Goal: Go to known website: Go to known website

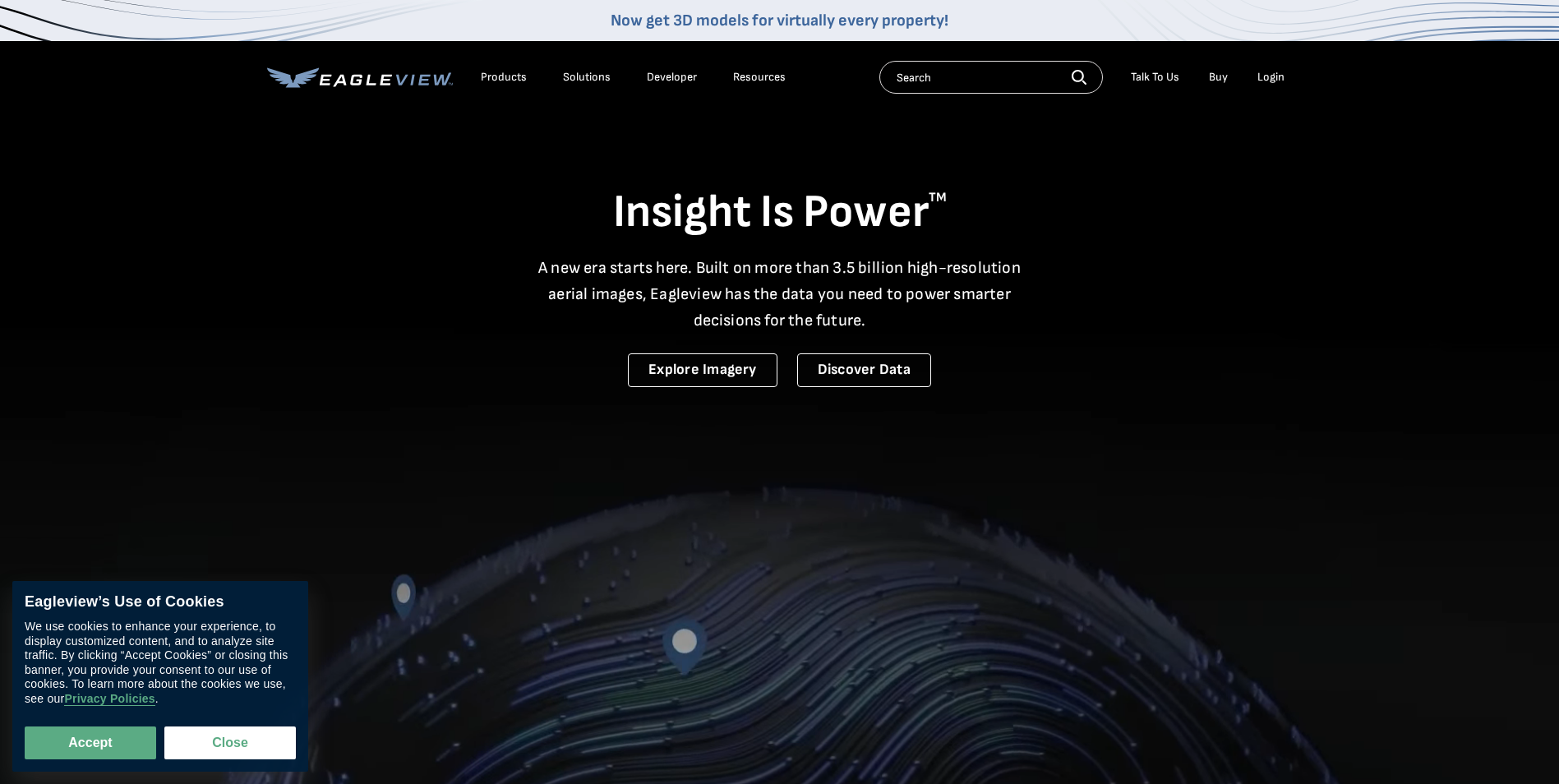
drag, startPoint x: 1274, startPoint y: 76, endPoint x: 1273, endPoint y: 107, distance: 31.0
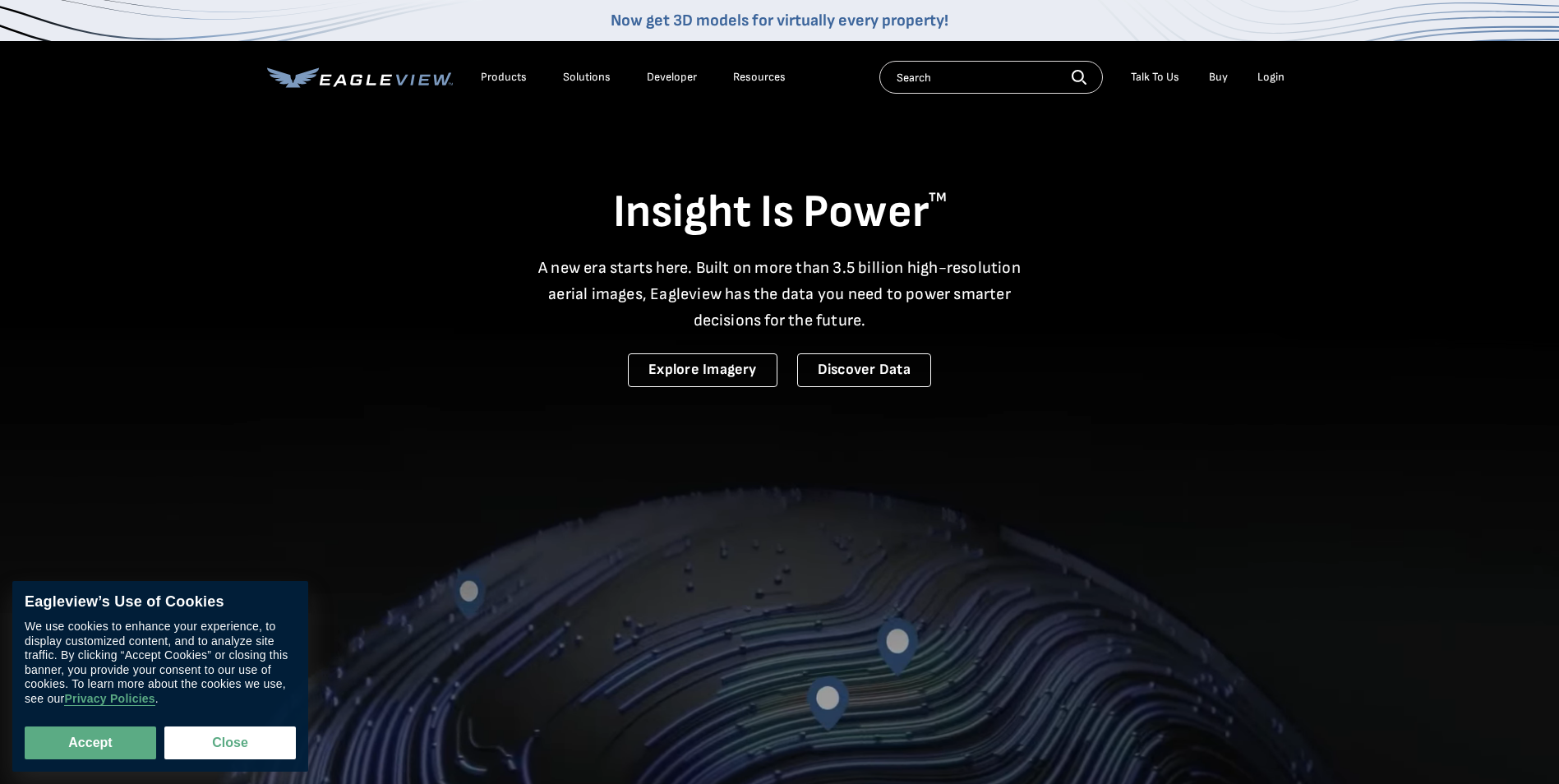
click at [1274, 76] on div "Login" at bounding box center [1271, 77] width 27 height 14
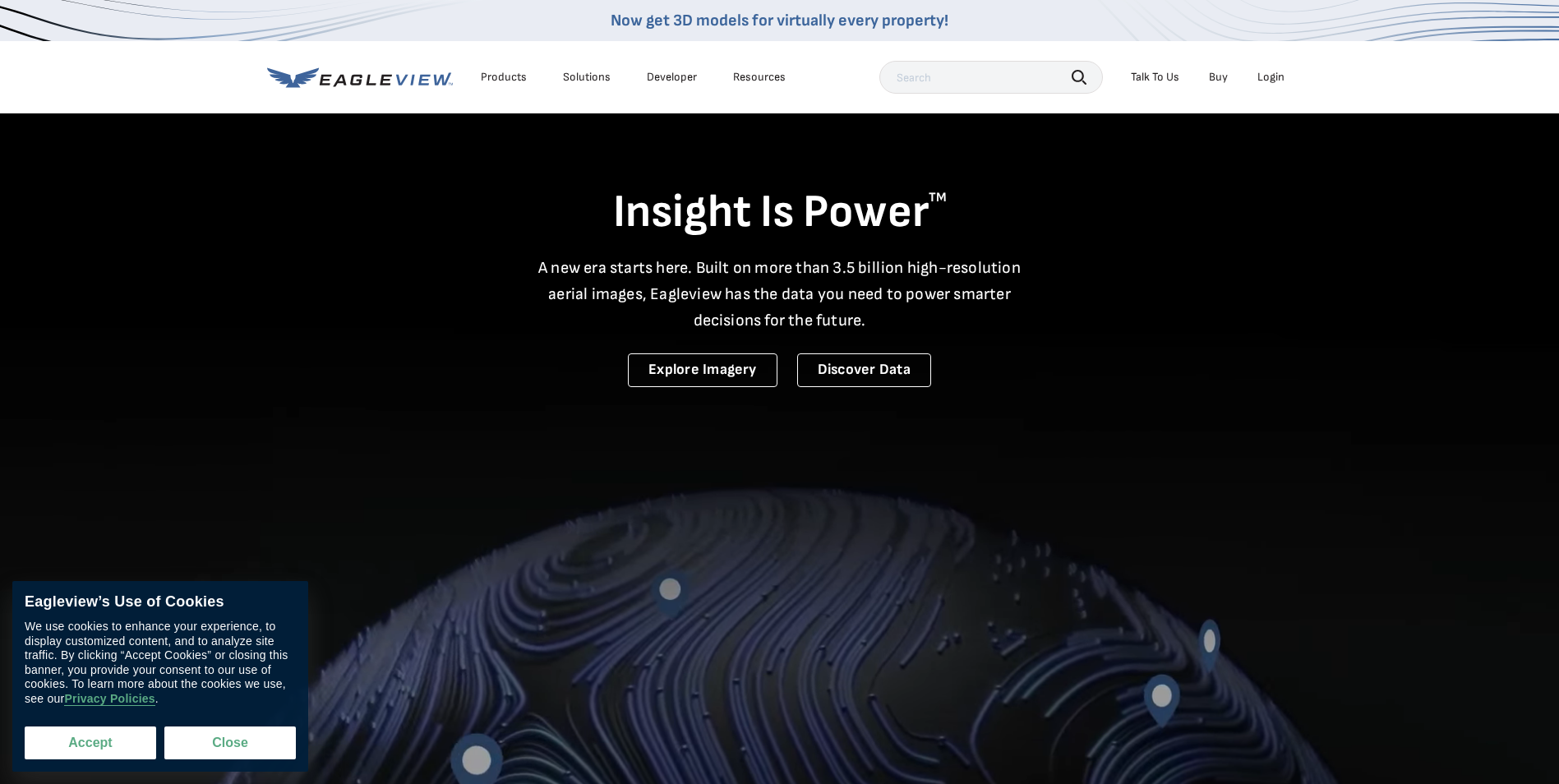
click at [78, 748] on button "Accept" at bounding box center [91, 743] width 131 height 33
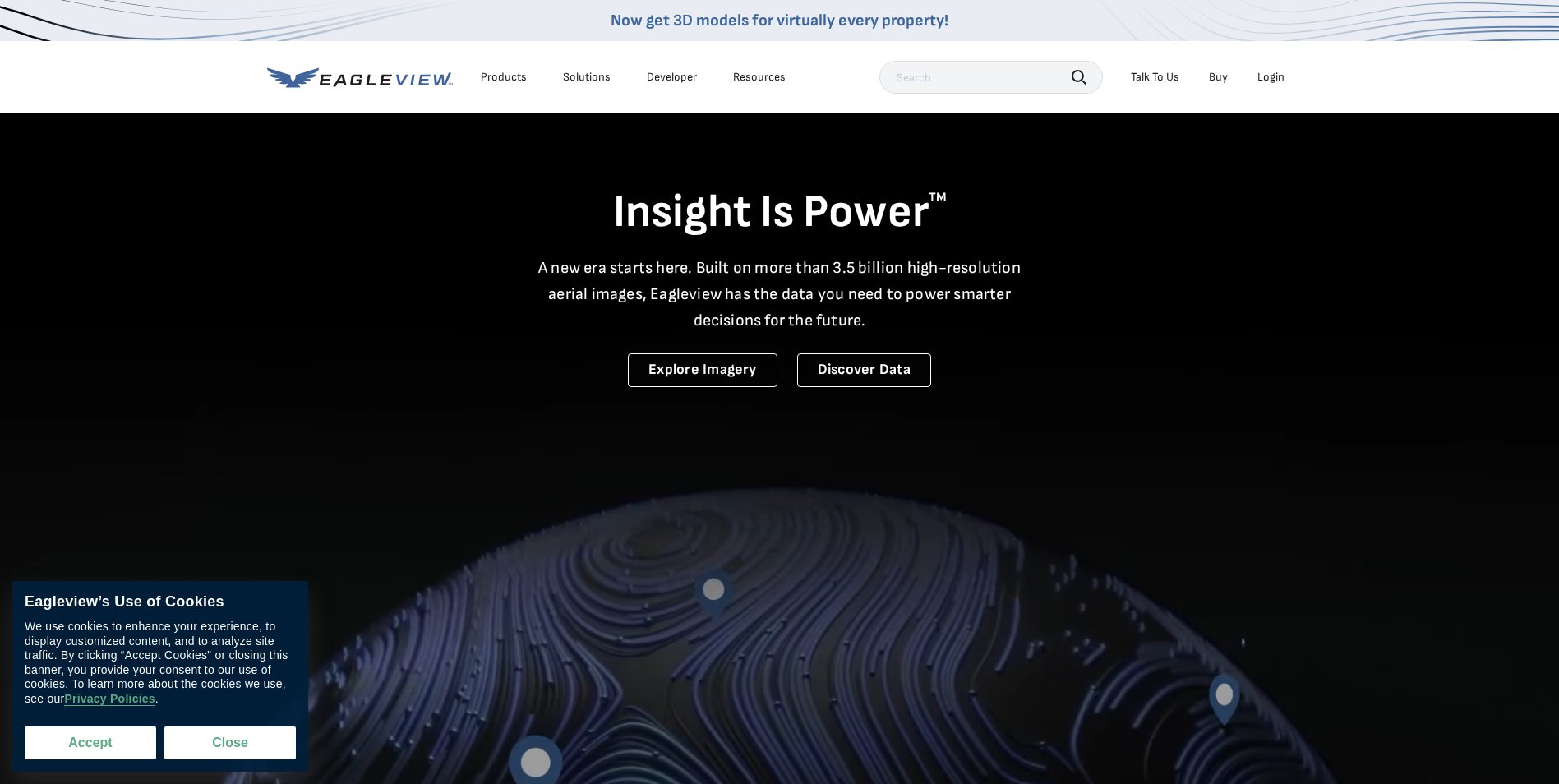
checkbox input "true"
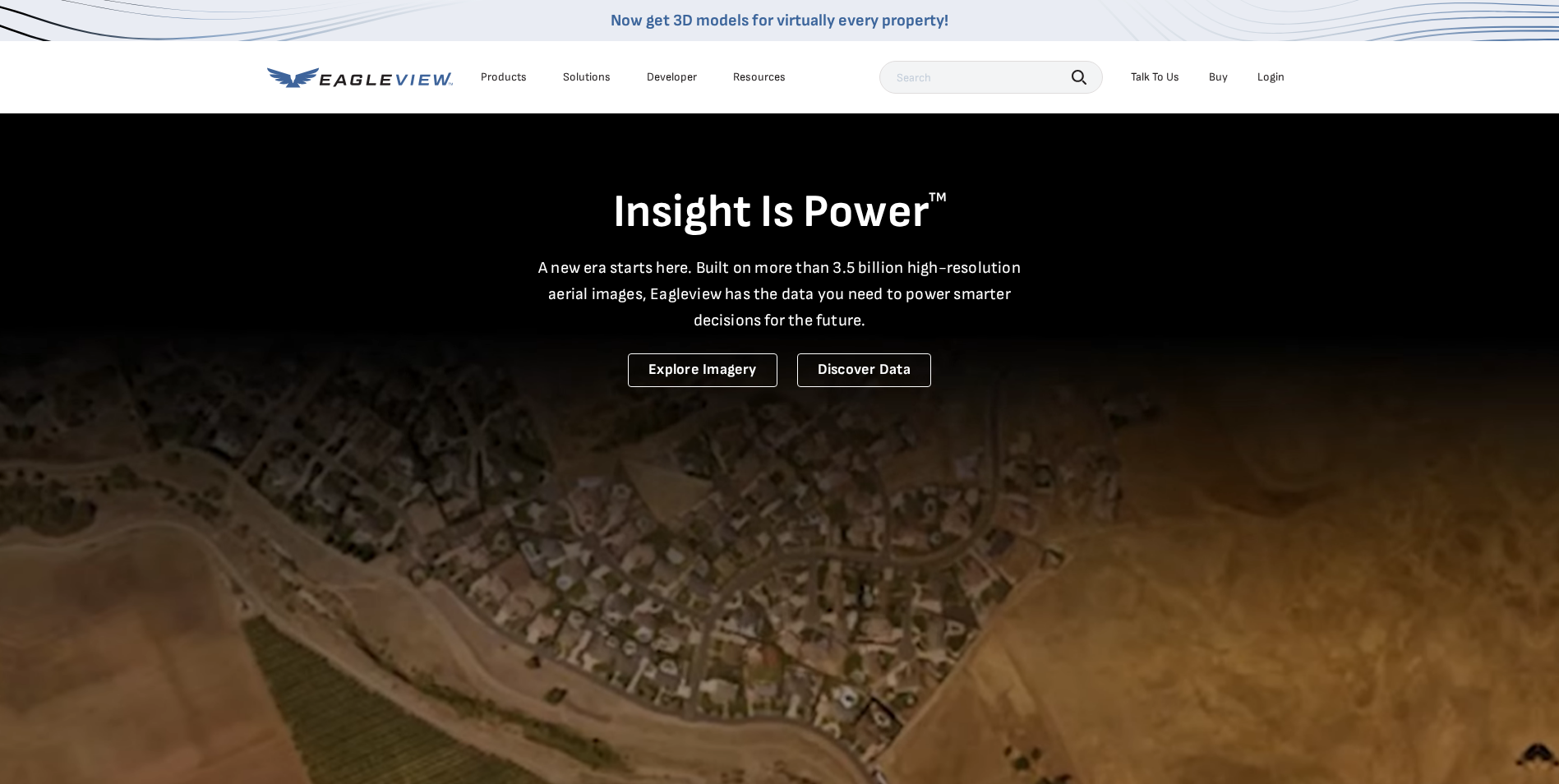
click at [1272, 77] on div "Login" at bounding box center [1271, 77] width 27 height 14
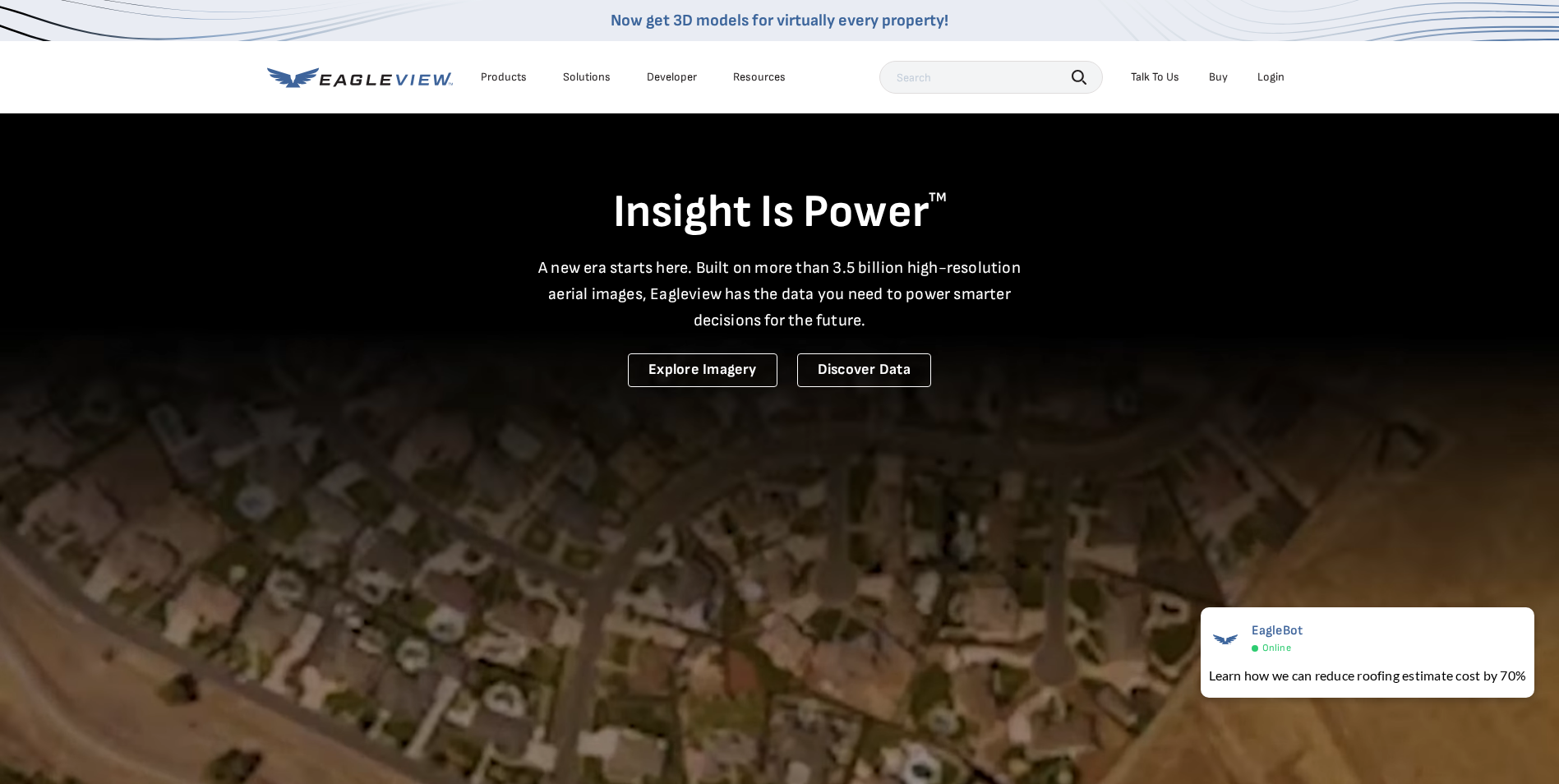
click at [1271, 78] on div "Login" at bounding box center [1271, 77] width 27 height 14
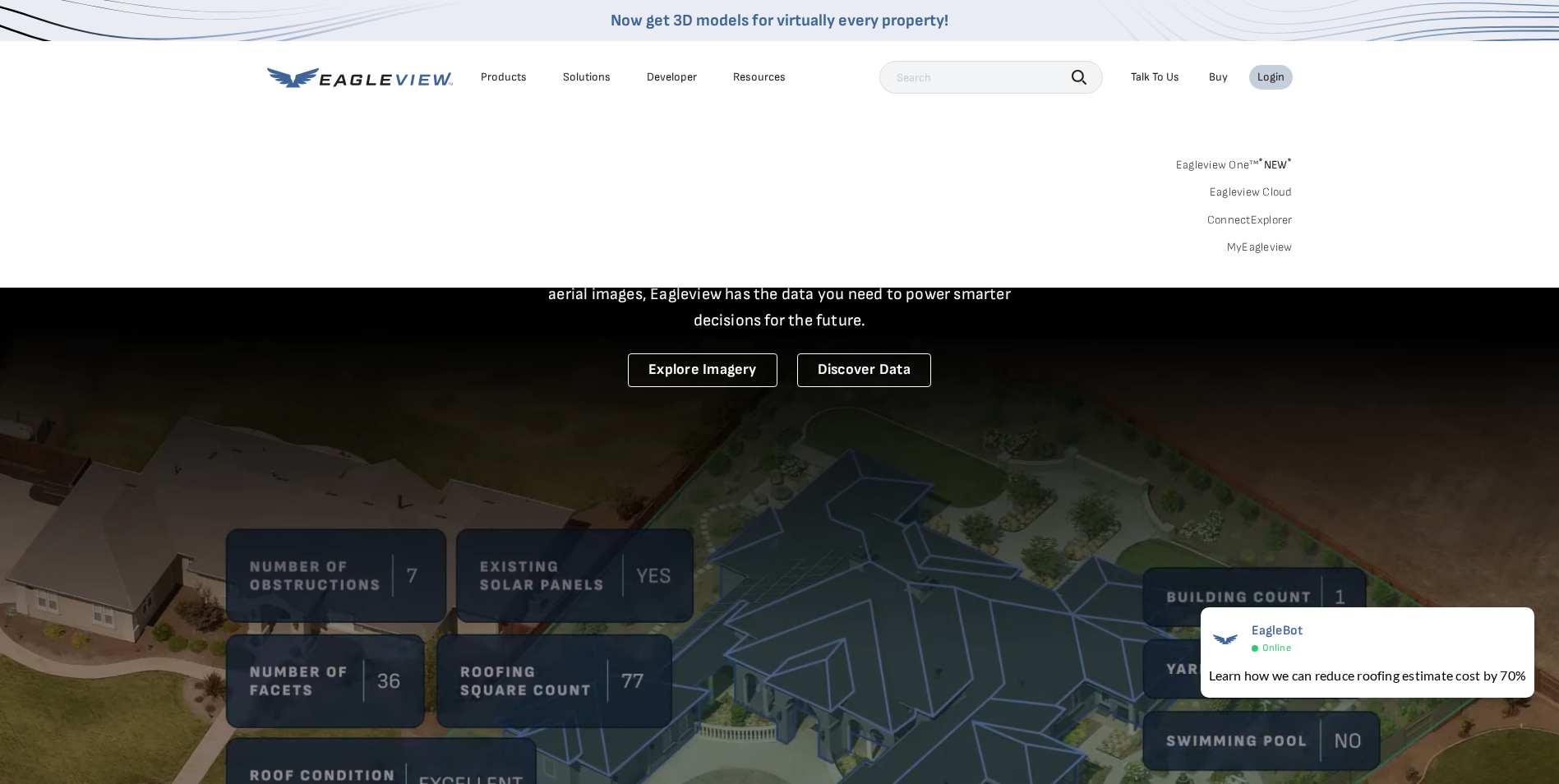
click at [1217, 170] on link "Eagleview One™ * NEW *" at bounding box center [1234, 163] width 117 height 19
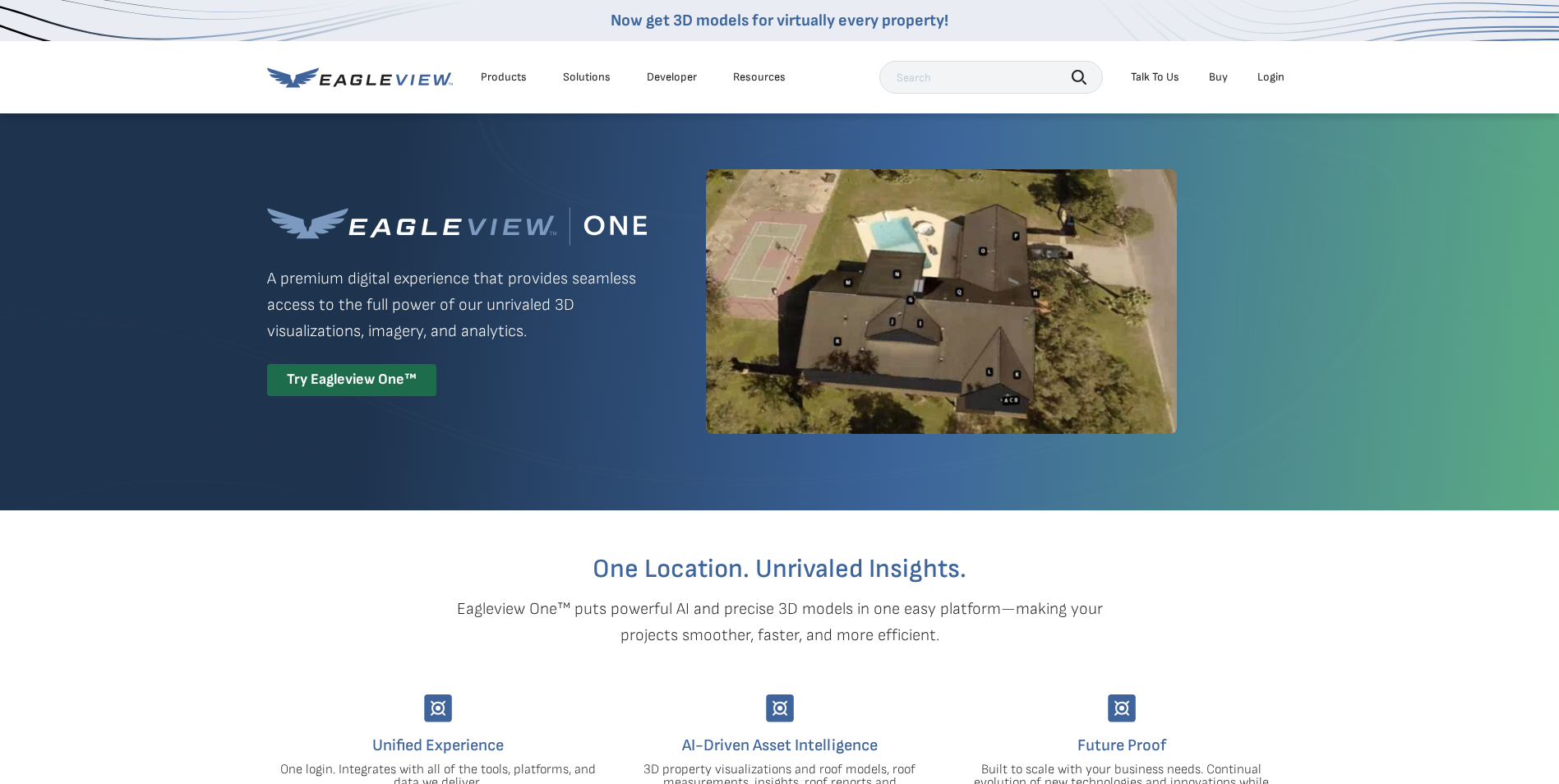
click at [1272, 75] on div "Login" at bounding box center [1271, 77] width 27 height 14
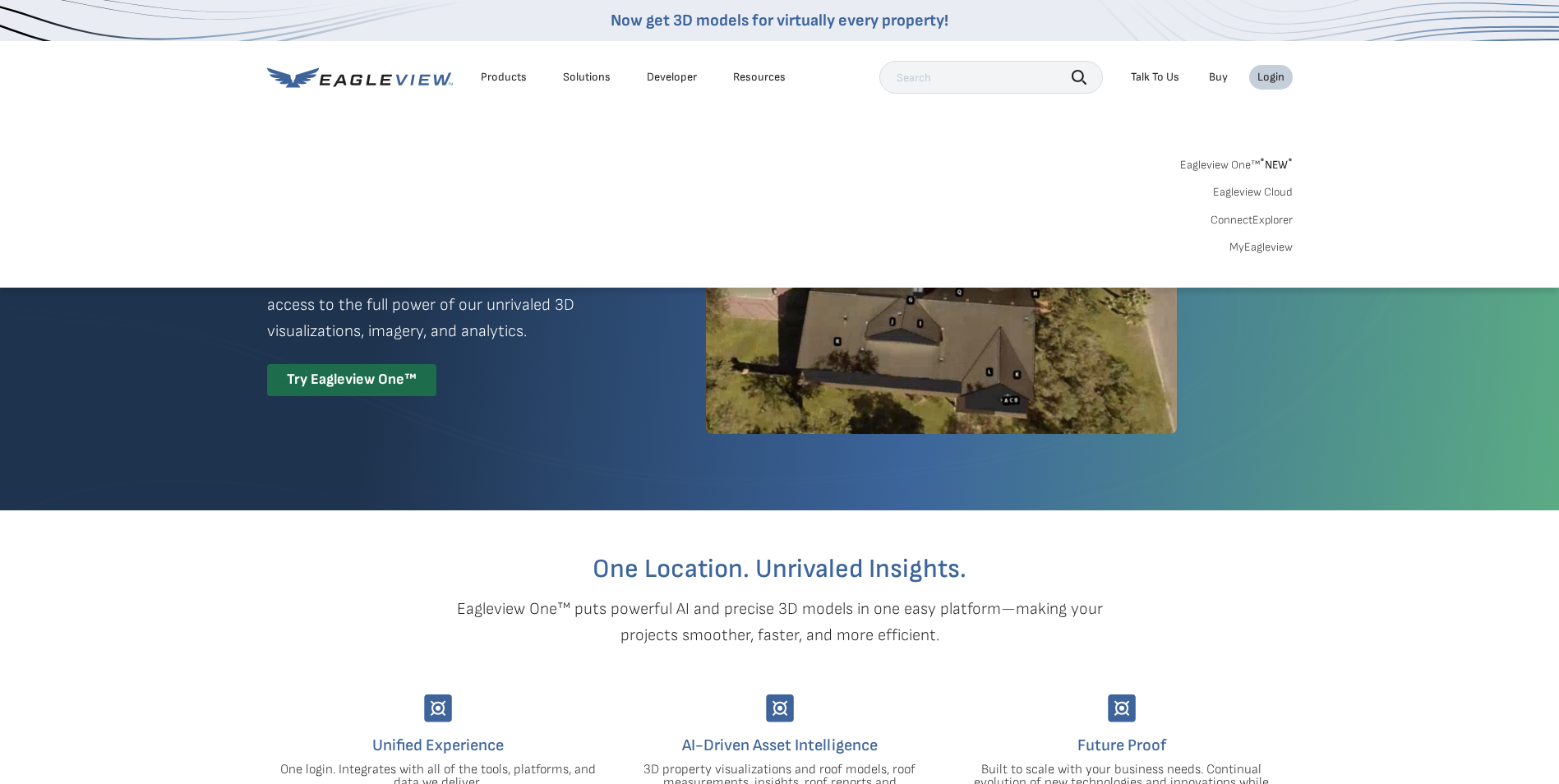
click at [1253, 247] on link "MyEagleview" at bounding box center [1261, 247] width 64 height 14
